Goal: Information Seeking & Learning: Learn about a topic

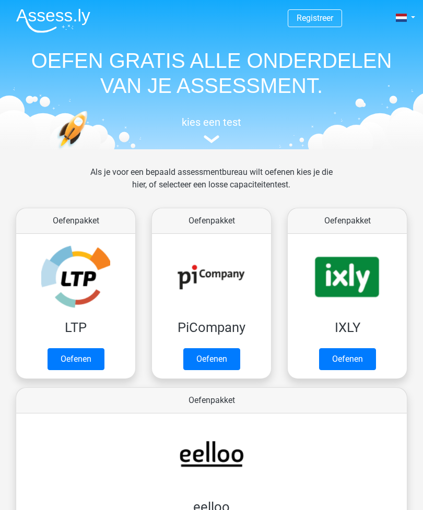
click at [59, 358] on link "Oefenen" at bounding box center [75, 359] width 57 height 22
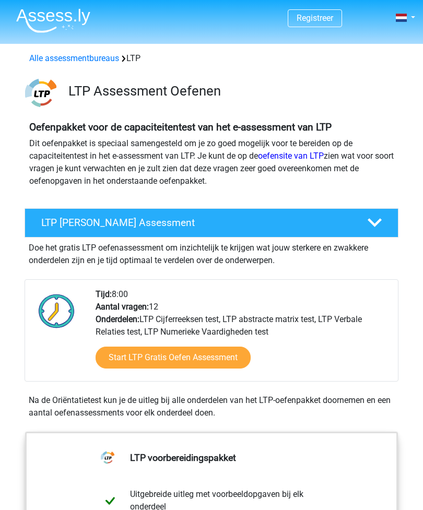
click at [404, 18] on span at bounding box center [401, 18] width 11 height 8
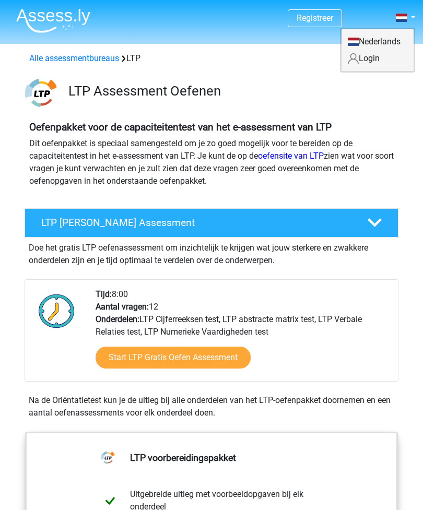
click at [421, 113] on div "Oefenpakket voor de capaciteitentest van het e-assessment van LTP Dit oefenpakk…" at bounding box center [211, 158] width 423 height 91
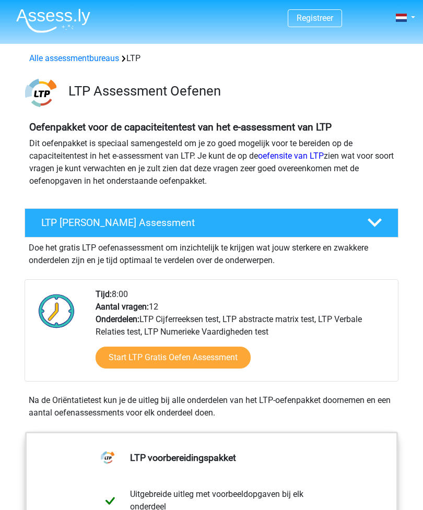
click at [57, 55] on link "Alle assessmentbureaus" at bounding box center [74, 58] width 90 height 10
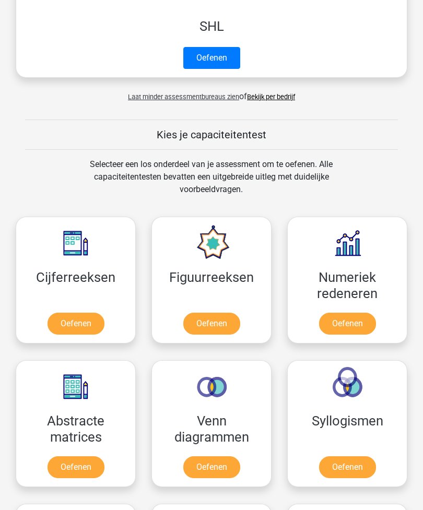
scroll to position [1595, 0]
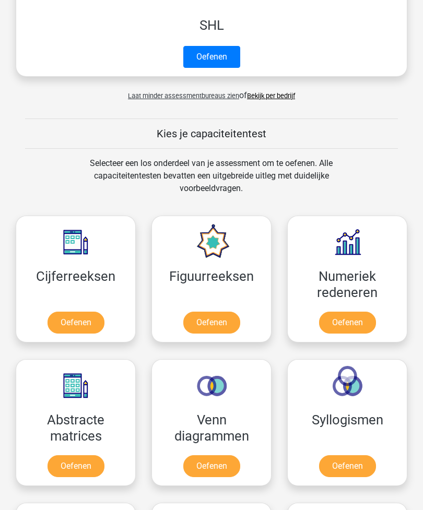
click at [228, 325] on link "Oefenen" at bounding box center [211, 323] width 57 height 22
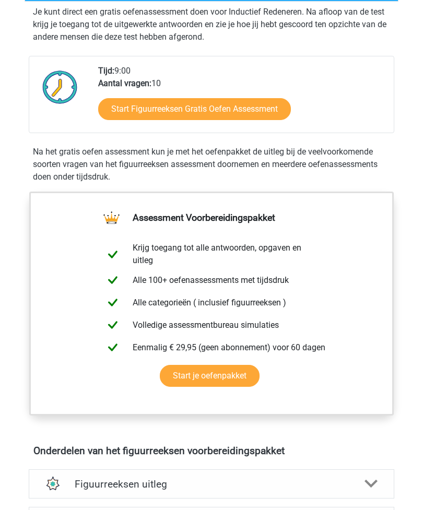
scroll to position [223, 0]
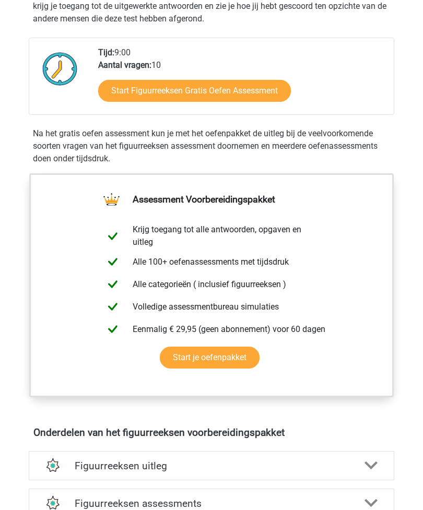
click at [245, 358] on link "Start je oefenpakket" at bounding box center [210, 357] width 100 height 22
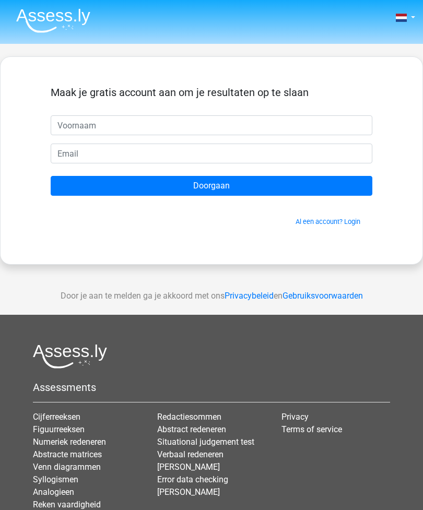
click at [345, 223] on link "Al een account? Login" at bounding box center [327, 222] width 65 height 8
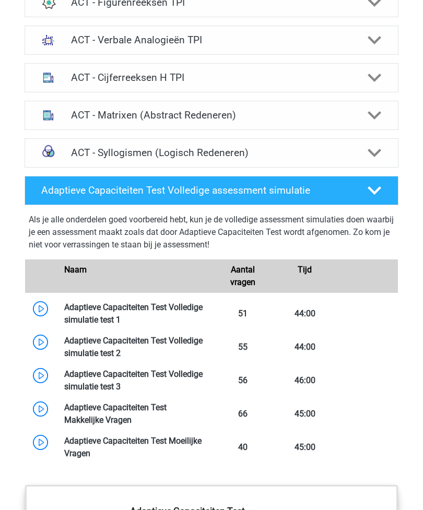
scroll to position [782, 0]
click at [121, 315] on link at bounding box center [121, 320] width 0 height 10
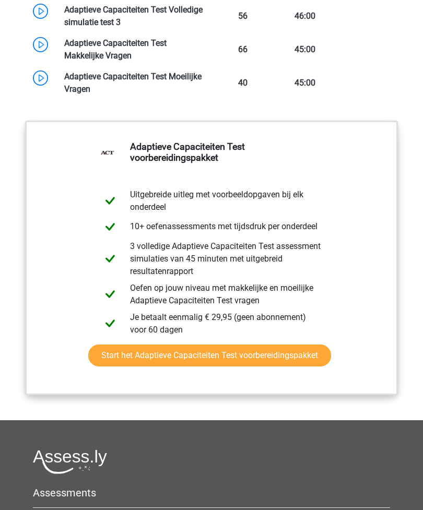
scroll to position [1146, 0]
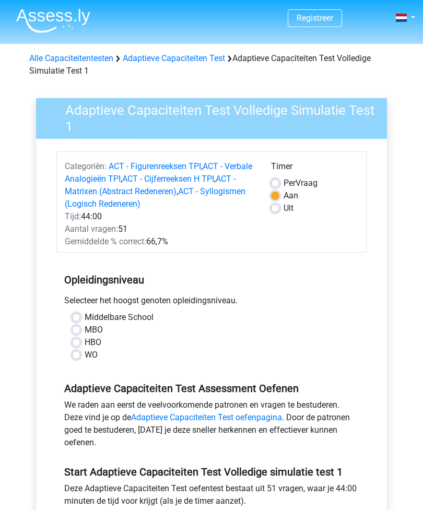
click at [85, 354] on label "WO" at bounding box center [91, 355] width 13 height 13
click at [80, 354] on input "WO" at bounding box center [76, 354] width 8 height 10
radio input "true"
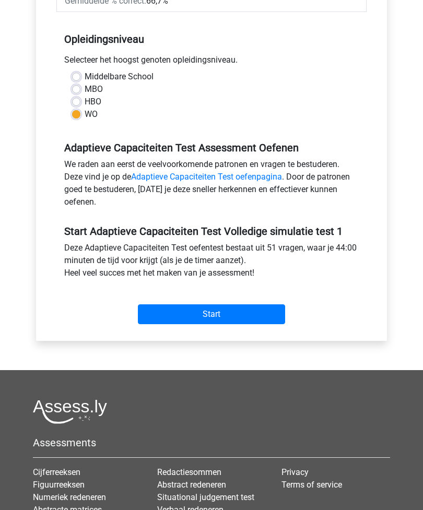
scroll to position [239, 0]
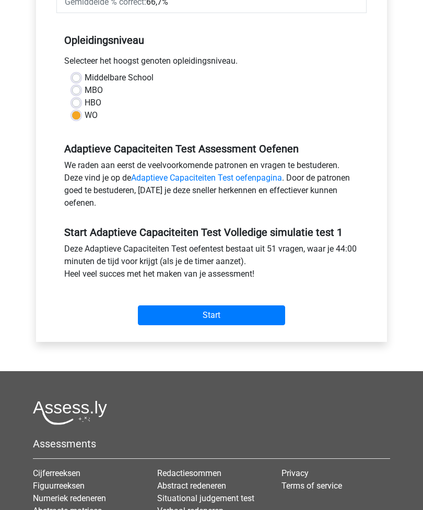
click at [250, 317] on input "Start" at bounding box center [211, 316] width 147 height 20
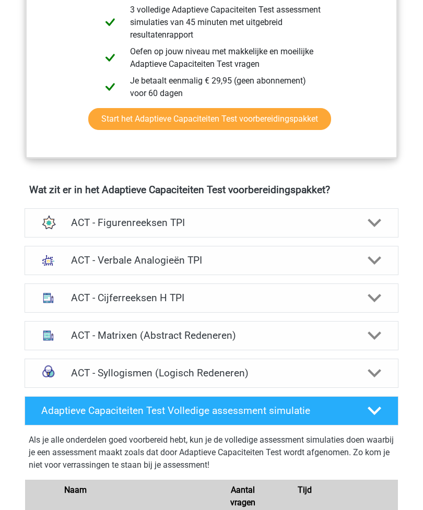
scroll to position [520, 0]
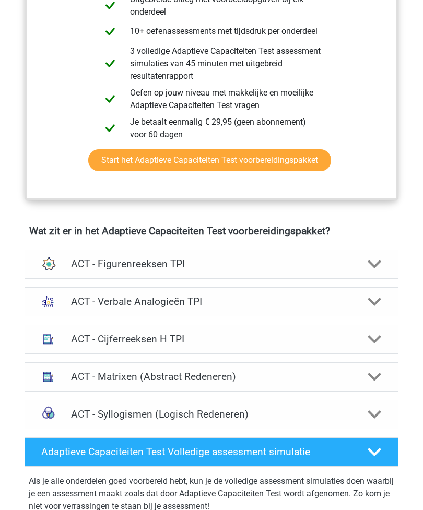
click at [373, 266] on icon at bounding box center [374, 264] width 14 height 14
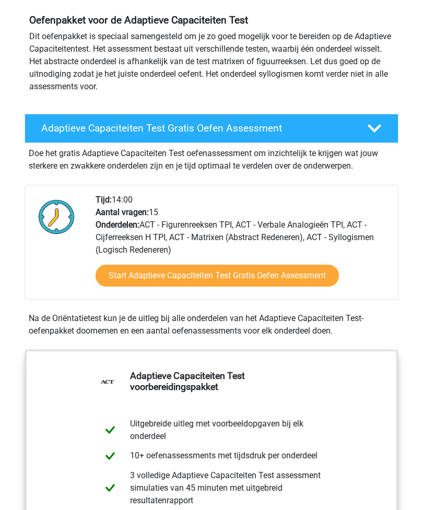
scroll to position [0, 0]
